Goal: Entertainment & Leisure: Consume media (video, audio)

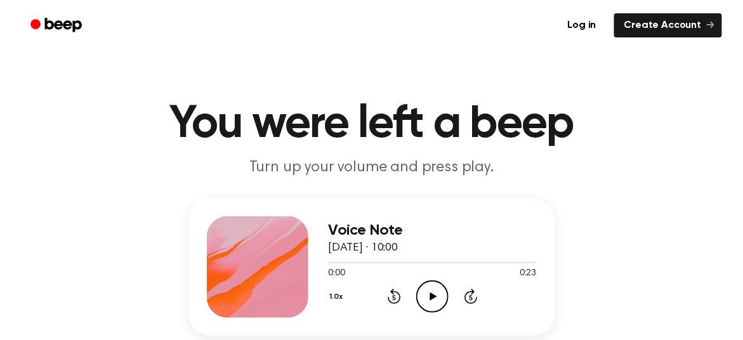
click at [431, 296] on icon at bounding box center [433, 297] width 7 height 8
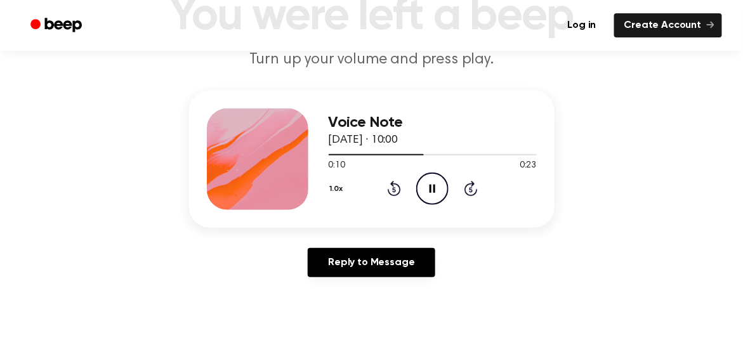
scroll to position [109, 0]
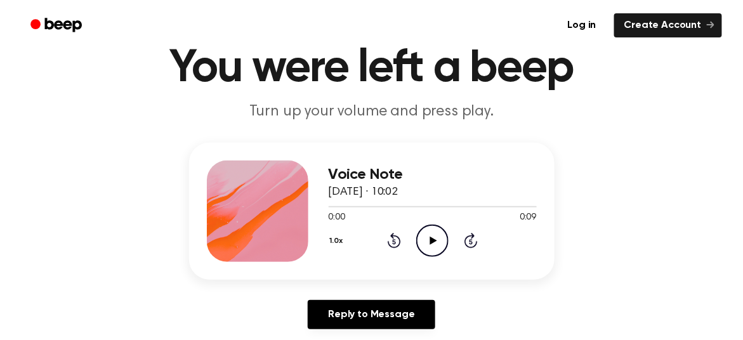
scroll to position [57, 0]
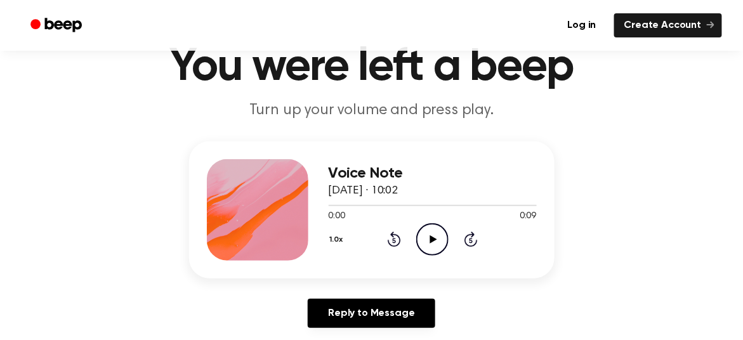
click at [433, 240] on icon "Play Audio" at bounding box center [432, 239] width 32 height 32
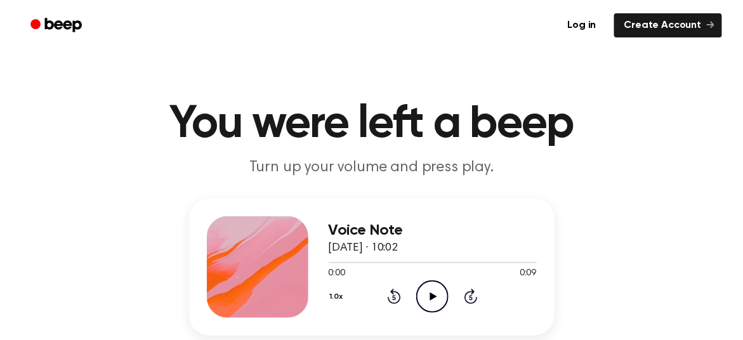
click at [433, 289] on icon "Play Audio" at bounding box center [432, 296] width 32 height 32
